Goal: Find specific page/section: Find specific page/section

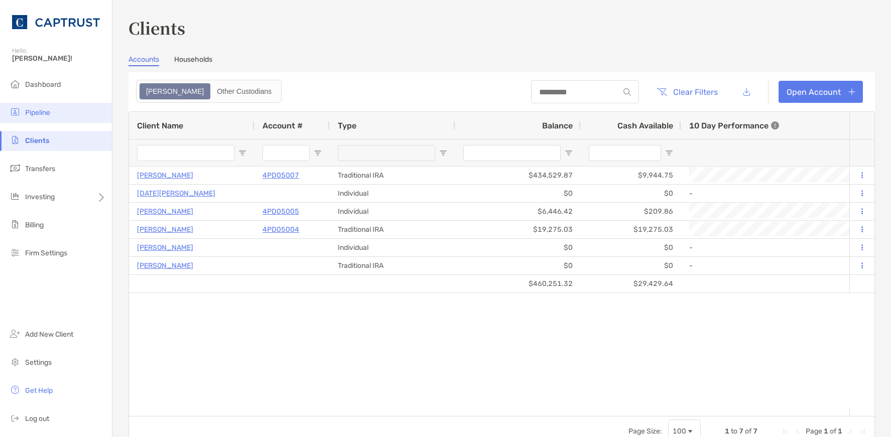
drag, startPoint x: 0, startPoint y: 0, endPoint x: 60, endPoint y: 120, distance: 134.3
click at [37, 114] on span "Pipeline" at bounding box center [37, 112] width 25 height 9
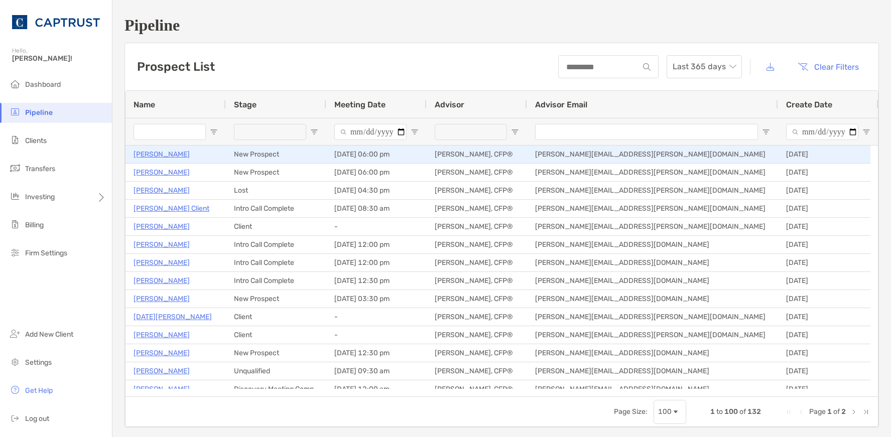
click at [156, 154] on p "[PERSON_NAME]" at bounding box center [162, 154] width 56 height 13
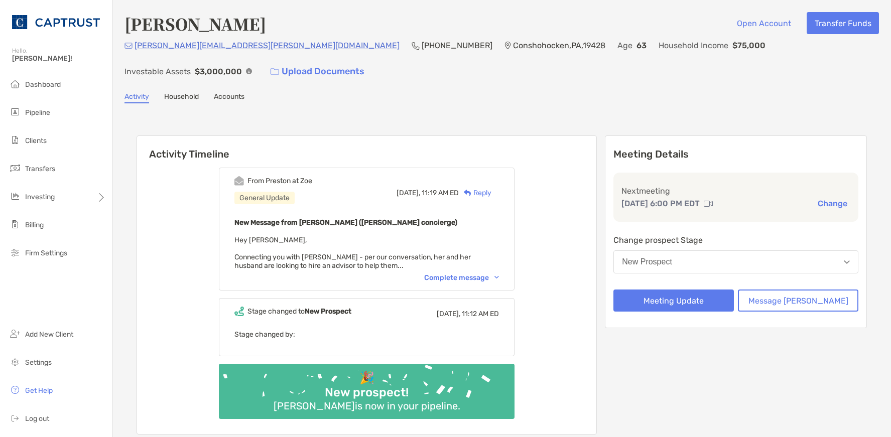
click at [499, 274] on div "Complete message" at bounding box center [461, 278] width 75 height 9
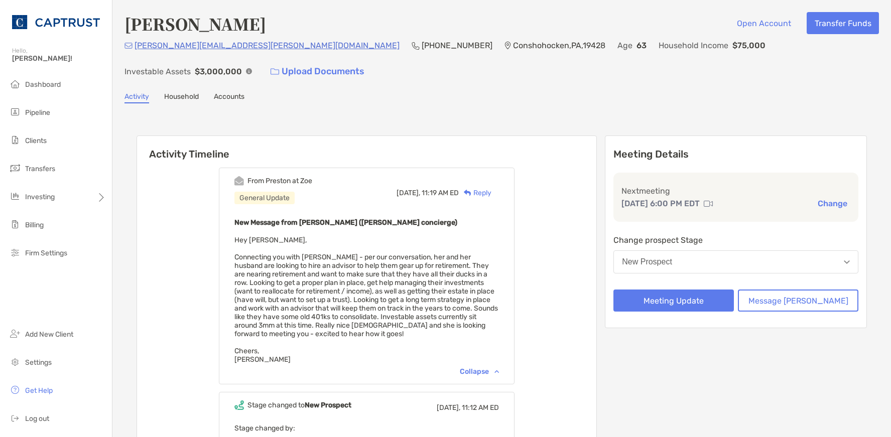
click at [499, 368] on div "Collapse" at bounding box center [479, 372] width 39 height 9
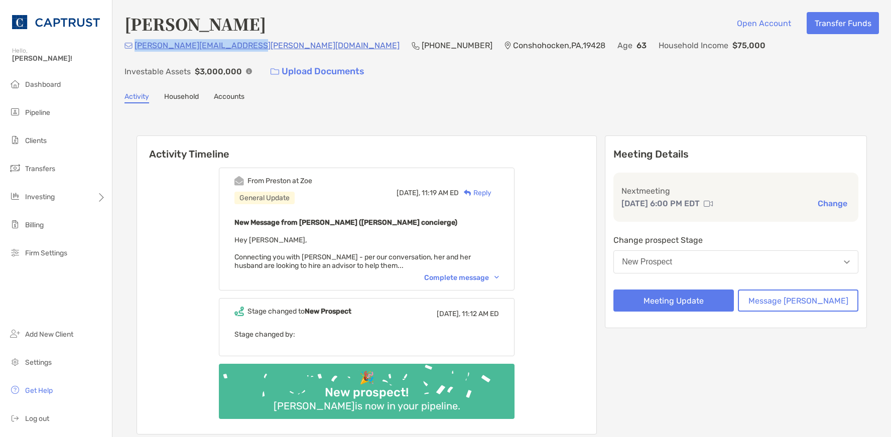
drag, startPoint x: 251, startPoint y: 52, endPoint x: 136, endPoint y: 49, distance: 114.5
click at [136, 49] on div "burke.catherine.m@gmail.com (484) 213-5582 Conshohocken , PA , 19428 Age 63 Hou…" at bounding box center [502, 60] width 755 height 43
drag, startPoint x: 137, startPoint y: 49, endPoint x: 168, endPoint y: 48, distance: 31.2
copy p "burke.catherine.m@gmail.com"
click at [476, 274] on div "Complete message" at bounding box center [461, 278] width 75 height 9
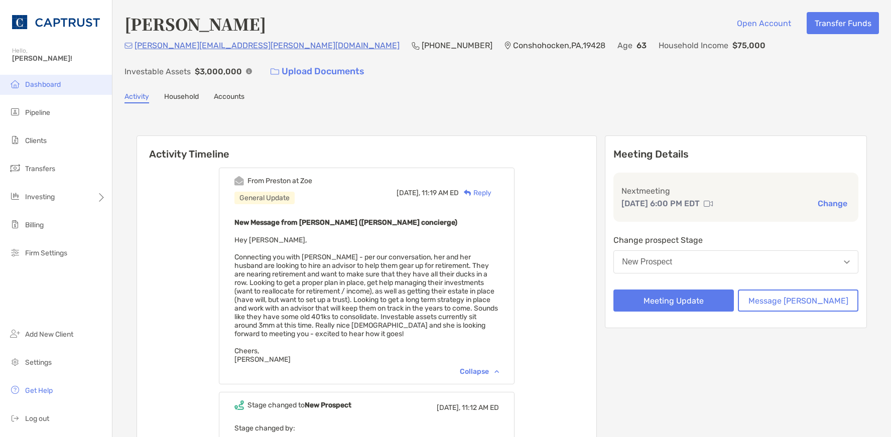
click at [33, 87] on span "Dashboard" at bounding box center [43, 84] width 36 height 9
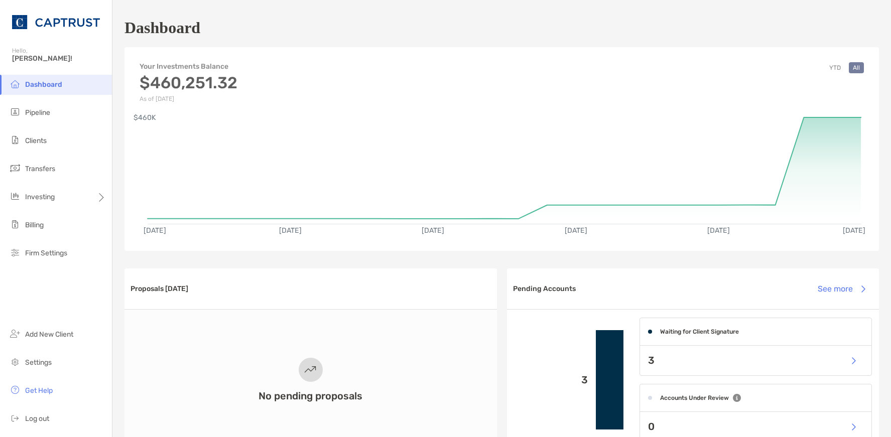
click at [661, 367] on div "3" at bounding box center [756, 361] width 232 height 30
drag, startPoint x: 844, startPoint y: 359, endPoint x: 832, endPoint y: 360, distance: 12.6
click at [845, 359] on button "button" at bounding box center [853, 361] width 21 height 22
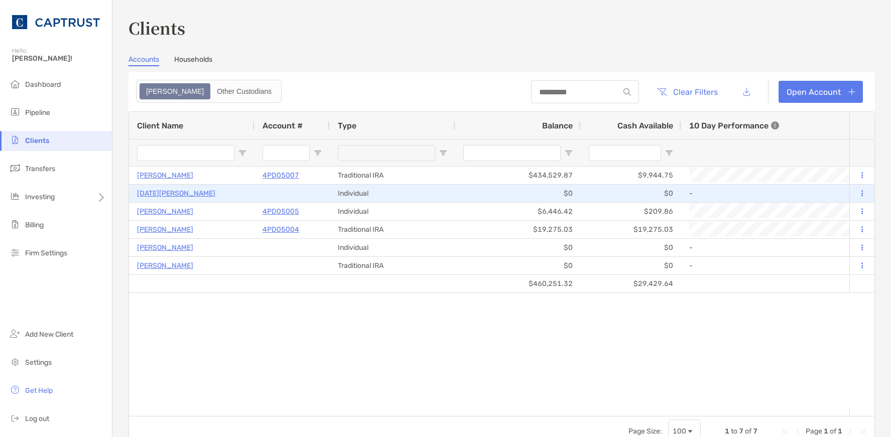
type input "*********"
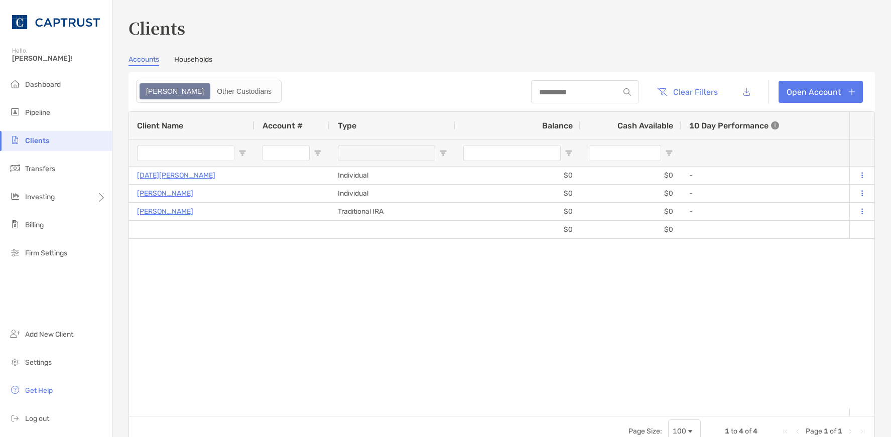
click at [430, 34] on h3 "Clients" at bounding box center [502, 27] width 747 height 23
